Goal: Information Seeking & Learning: Find specific fact

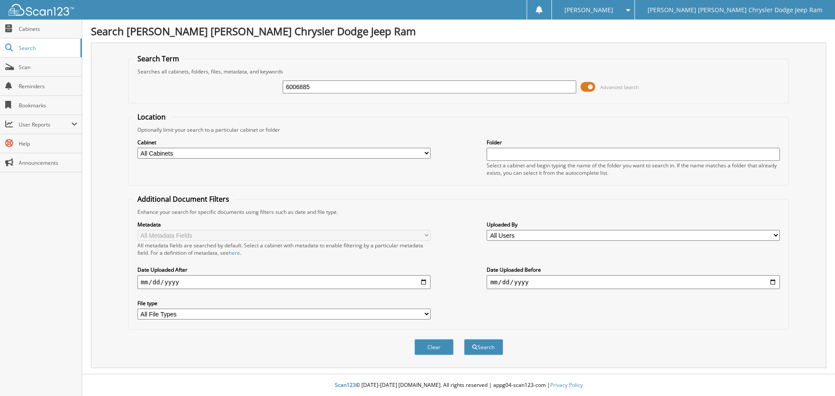
type input "6006885"
click at [464, 339] on button "Search" at bounding box center [483, 347] width 39 height 16
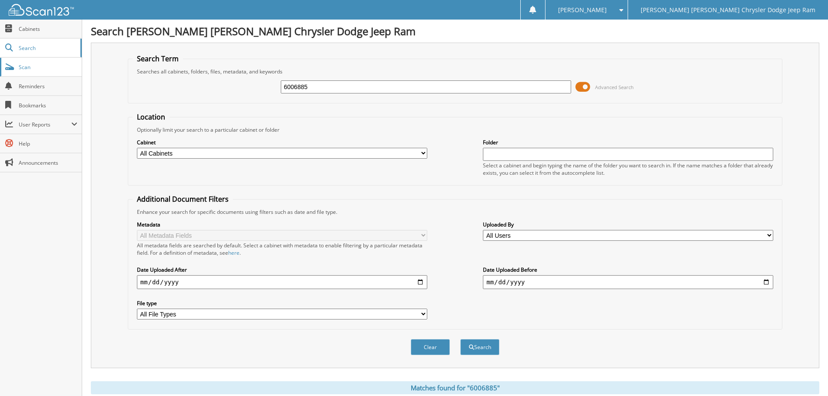
click at [34, 67] on span "Scan" at bounding box center [48, 66] width 59 height 7
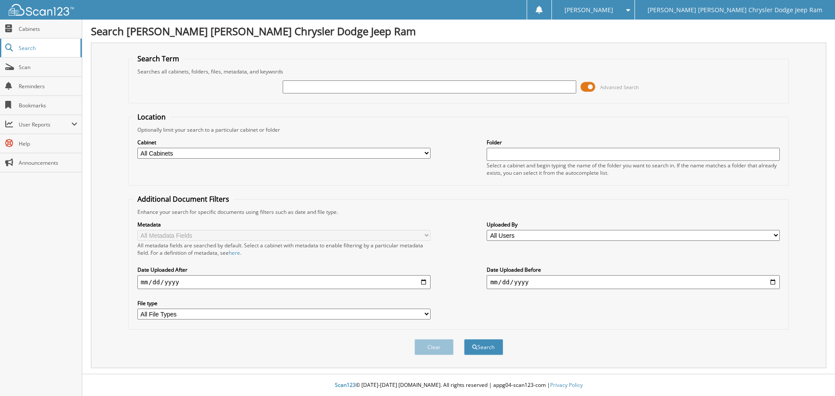
click at [39, 50] on span "Search" at bounding box center [47, 47] width 57 height 7
type input "6006885"
click at [464, 339] on button "Search" at bounding box center [483, 347] width 39 height 16
drag, startPoint x: 591, startPoint y: 87, endPoint x: 575, endPoint y: 87, distance: 16.1
click at [575, 87] on div "Advanced Search" at bounding box center [458, 86] width 651 height 23
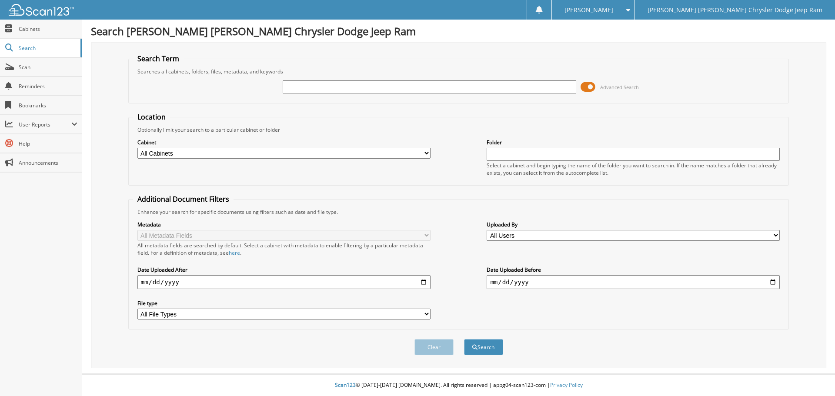
click at [589, 88] on span at bounding box center [587, 86] width 15 height 13
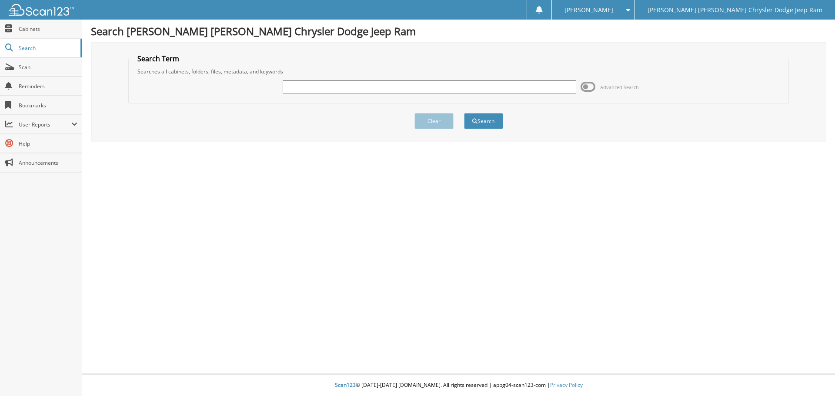
click at [360, 85] on input "text" at bounding box center [429, 86] width 293 height 13
type input "6006885"
click at [464, 113] on button "Search" at bounding box center [483, 121] width 39 height 16
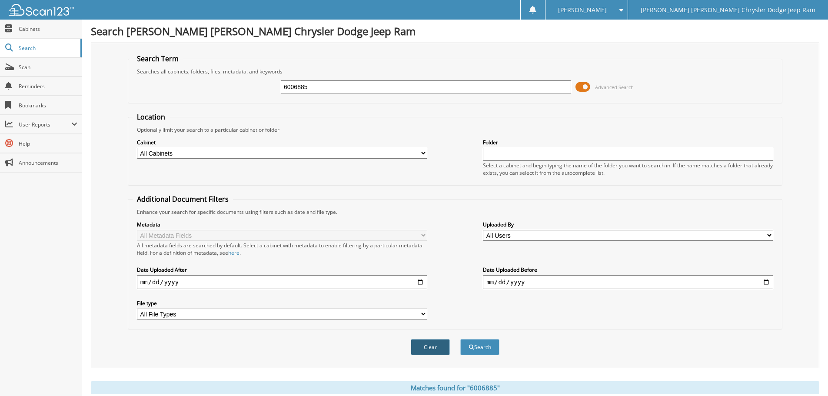
click at [436, 348] on button "Clear" at bounding box center [430, 347] width 39 height 16
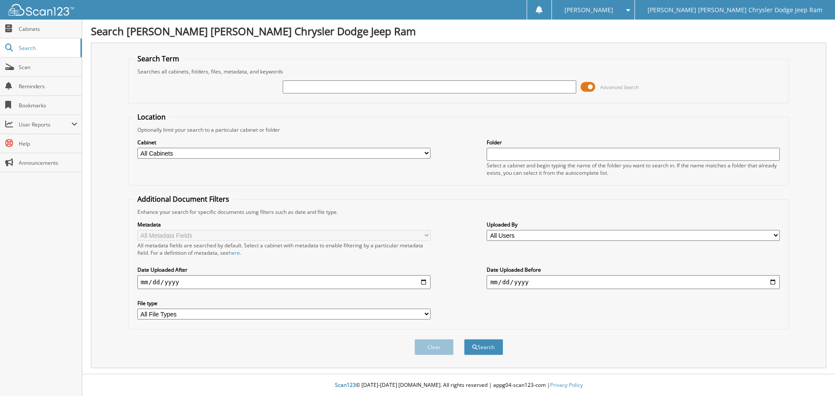
click at [303, 87] on input "text" at bounding box center [429, 86] width 293 height 13
type input "6006885"
click at [483, 348] on button "Search" at bounding box center [483, 347] width 39 height 16
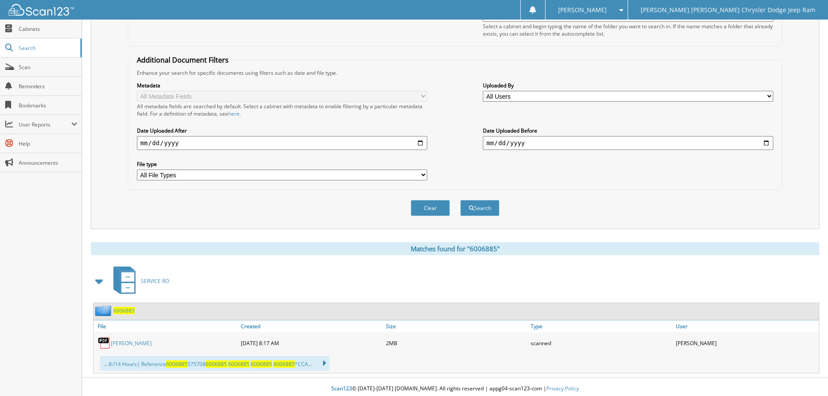
scroll to position [143, 0]
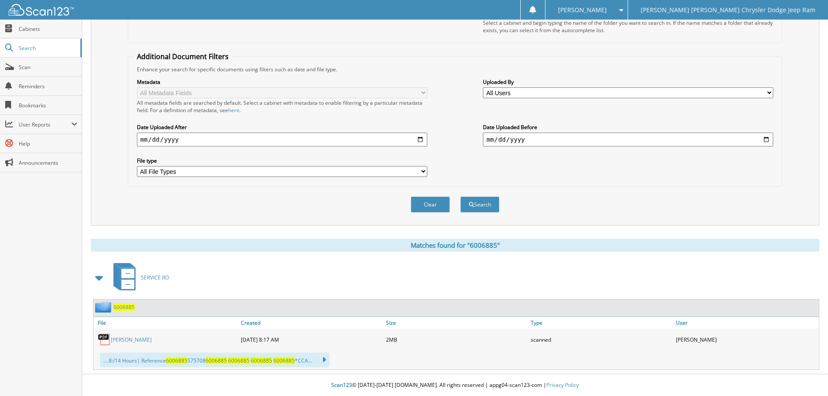
click at [112, 339] on link "JAMES BROWN" at bounding box center [131, 339] width 41 height 7
